Goal: Obtain resource: Obtain resource

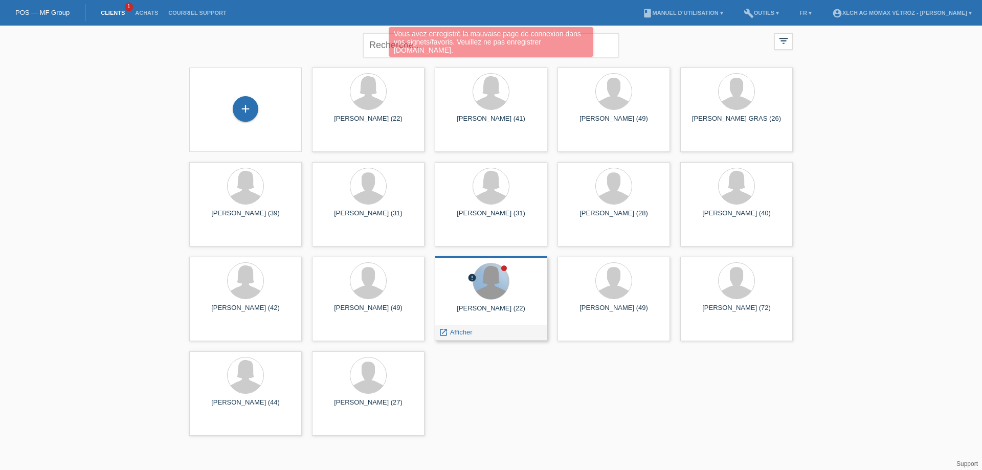
click at [498, 283] on div at bounding box center [491, 281] width 36 height 36
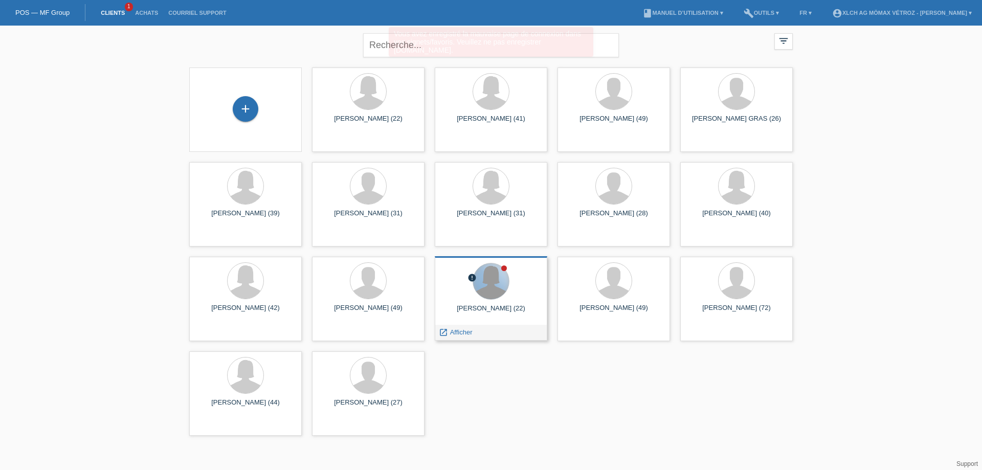
click at [498, 283] on div at bounding box center [491, 281] width 36 height 36
click at [496, 280] on div at bounding box center [491, 281] width 36 height 36
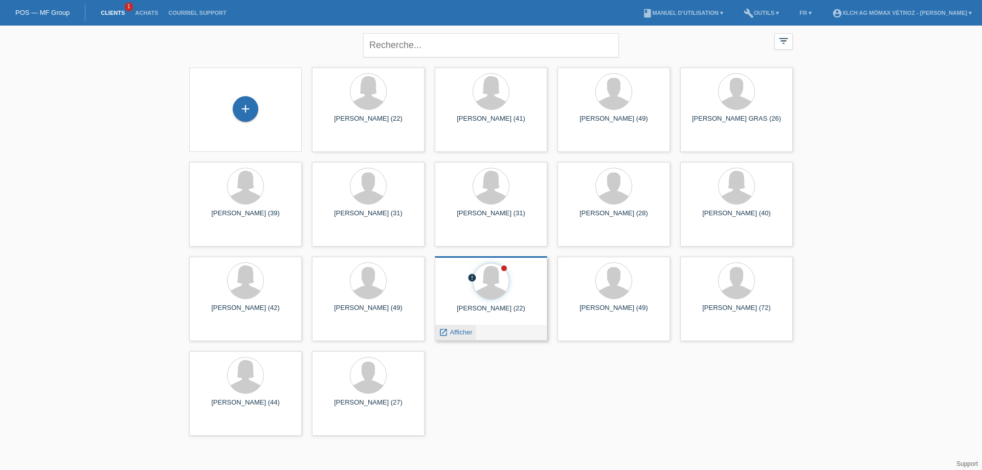
click at [455, 335] on span "Afficher" at bounding box center [461, 332] width 23 height 8
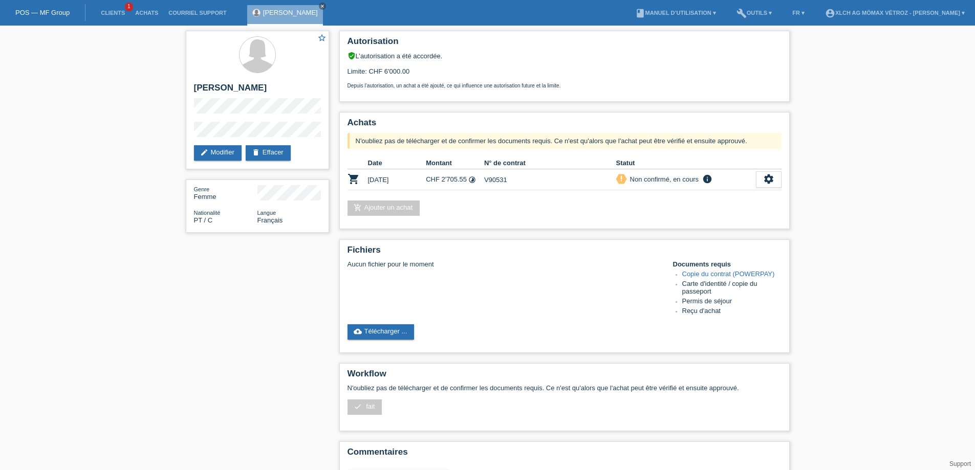
click at [364, 330] on link "cloud_upload Télécharger ..." at bounding box center [380, 331] width 67 height 15
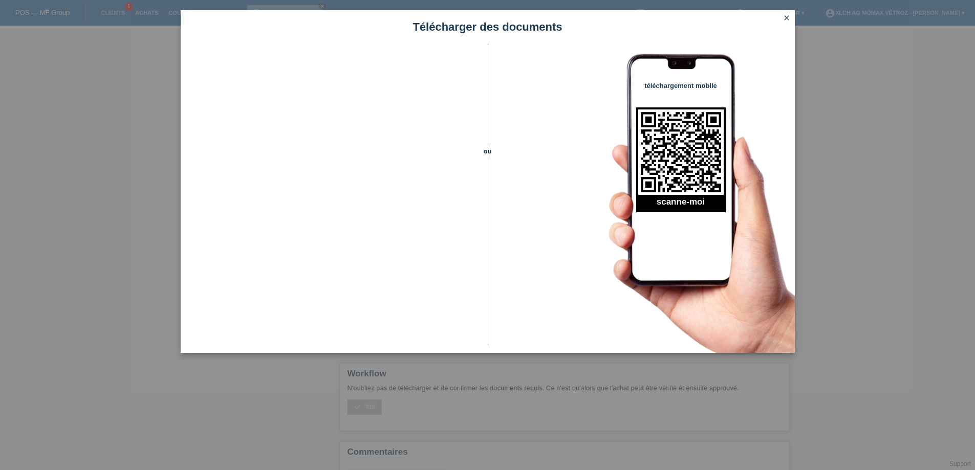
click at [784, 19] on icon "close" at bounding box center [786, 18] width 8 height 8
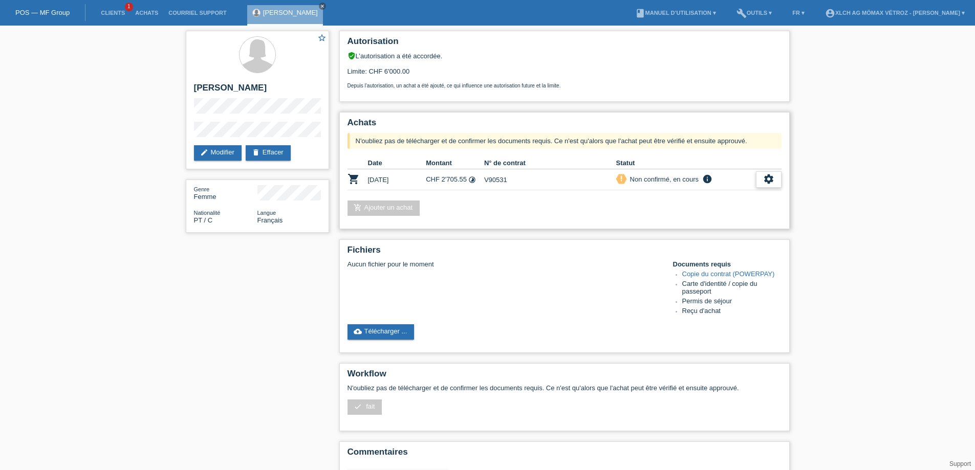
click at [769, 177] on icon "settings" at bounding box center [768, 178] width 11 height 11
click at [727, 210] on span "Télécharger CGV" at bounding box center [709, 211] width 55 height 12
click at [773, 175] on icon "settings" at bounding box center [768, 178] width 11 height 11
click at [721, 224] on span "Télécharger le contrat" at bounding box center [716, 226] width 68 height 12
click at [377, 330] on link "cloud_upload Télécharger ..." at bounding box center [380, 331] width 67 height 15
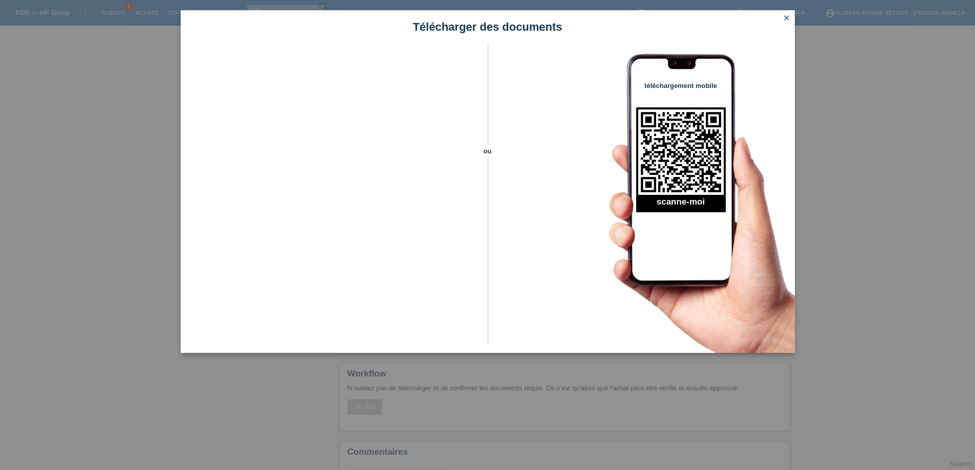
click at [787, 18] on icon "close" at bounding box center [786, 18] width 8 height 8
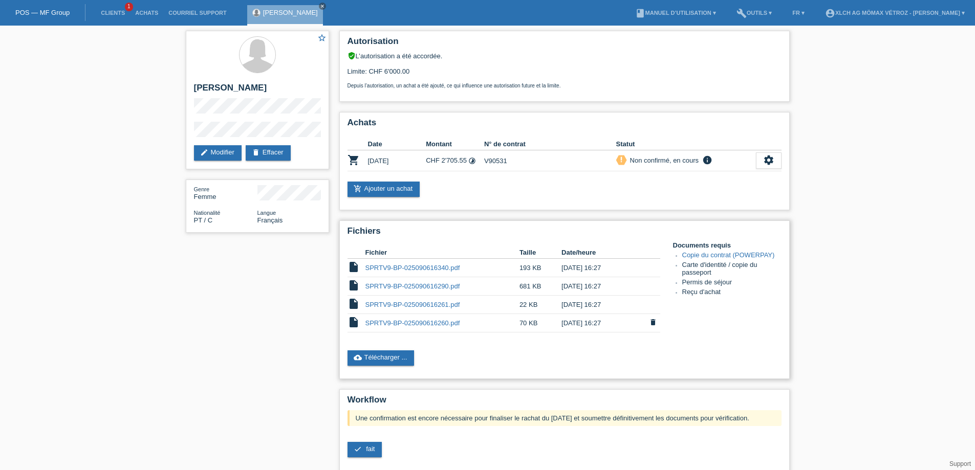
scroll to position [51, 0]
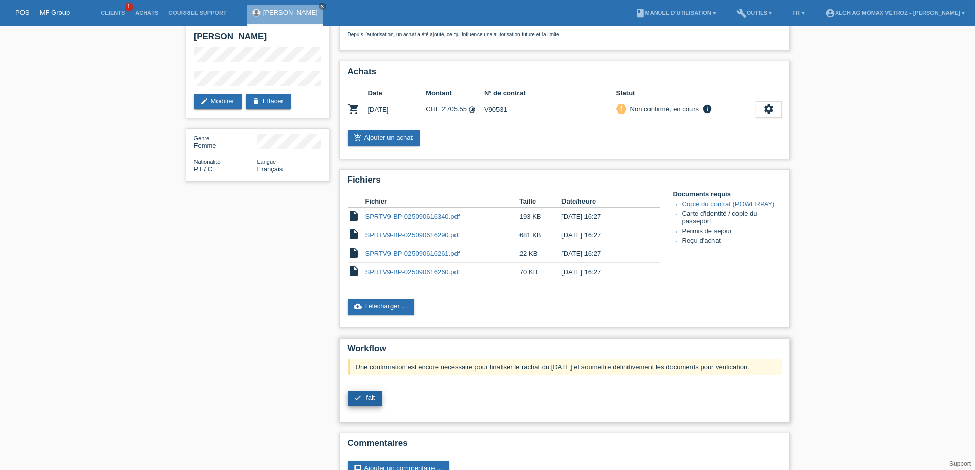
click at [375, 398] on link "check fait" at bounding box center [364, 398] width 35 height 15
